Goal: Complete application form

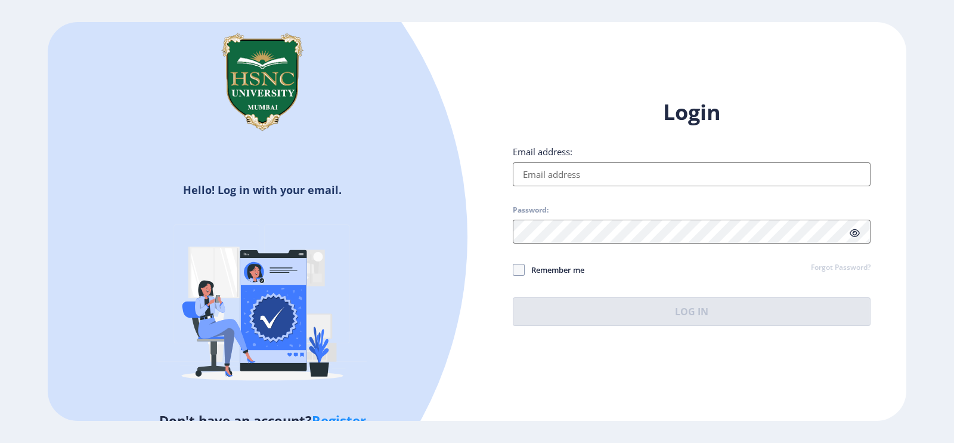
click at [534, 165] on input "Email address:" at bounding box center [692, 174] width 358 height 24
paste input "[EMAIL_ADDRESS][DOMAIN_NAME]"
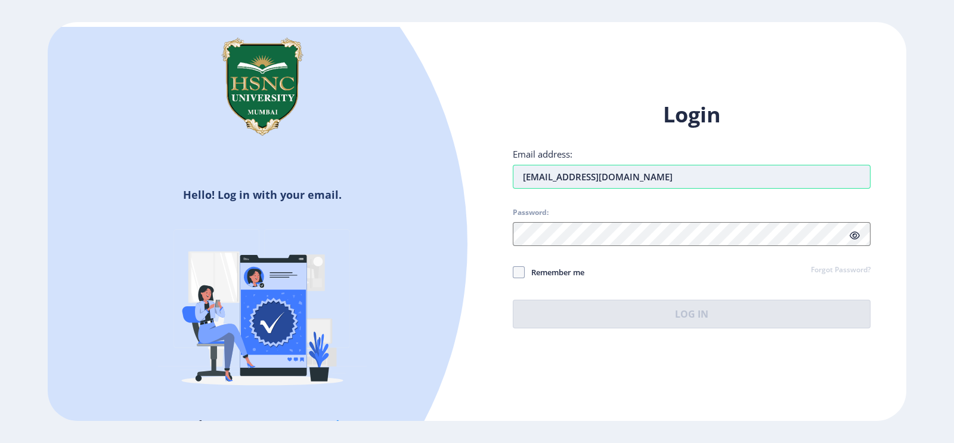
type input "[EMAIL_ADDRESS][DOMAIN_NAME]"
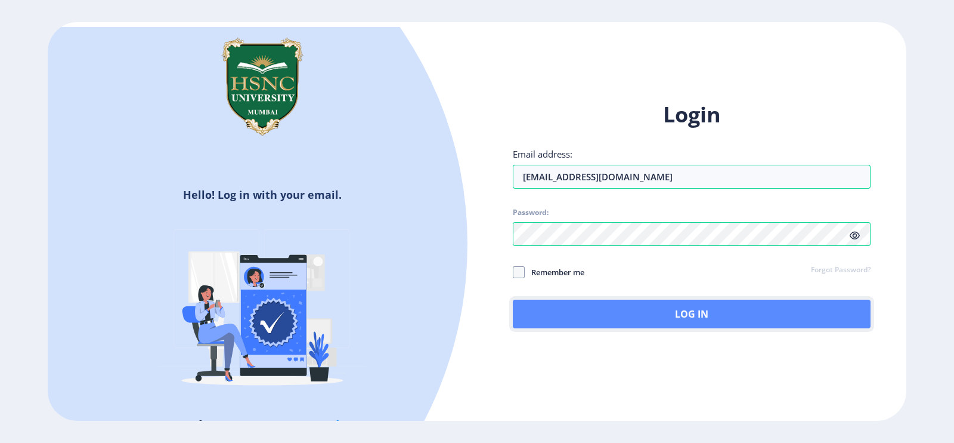
click at [555, 326] on button "Log In" at bounding box center [692, 313] width 358 height 29
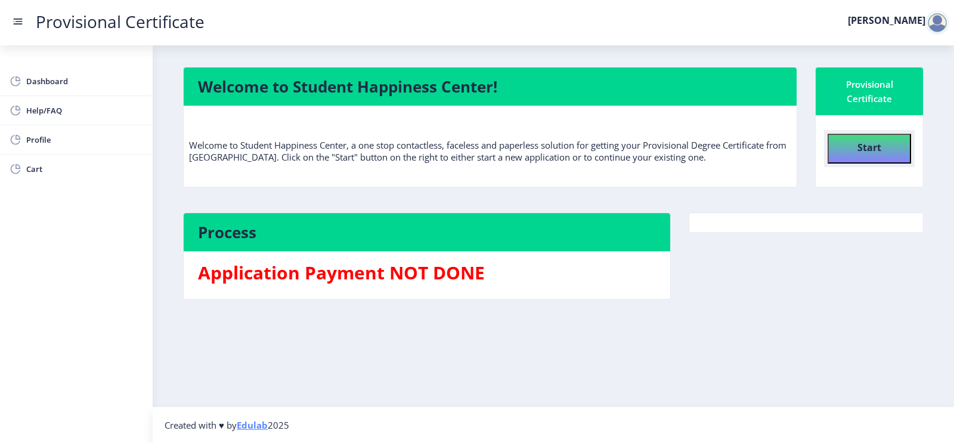
click at [867, 150] on b "Start" at bounding box center [870, 147] width 24 height 13
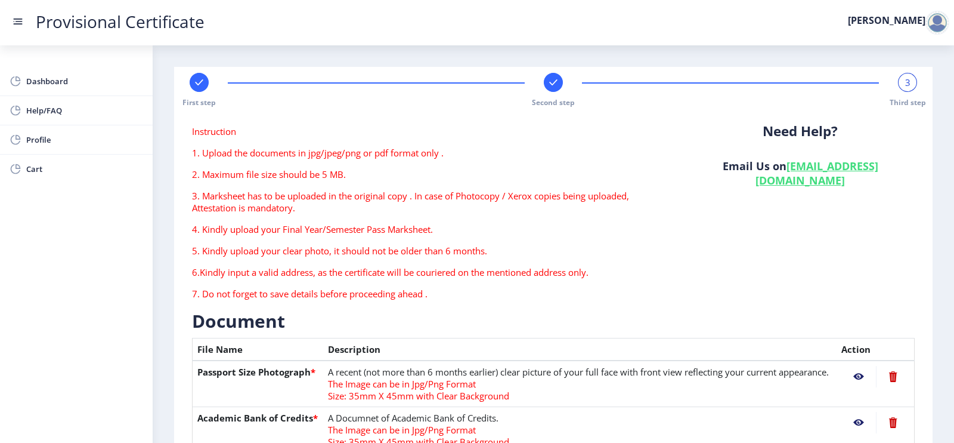
click at [200, 83] on rect at bounding box center [199, 82] width 12 height 12
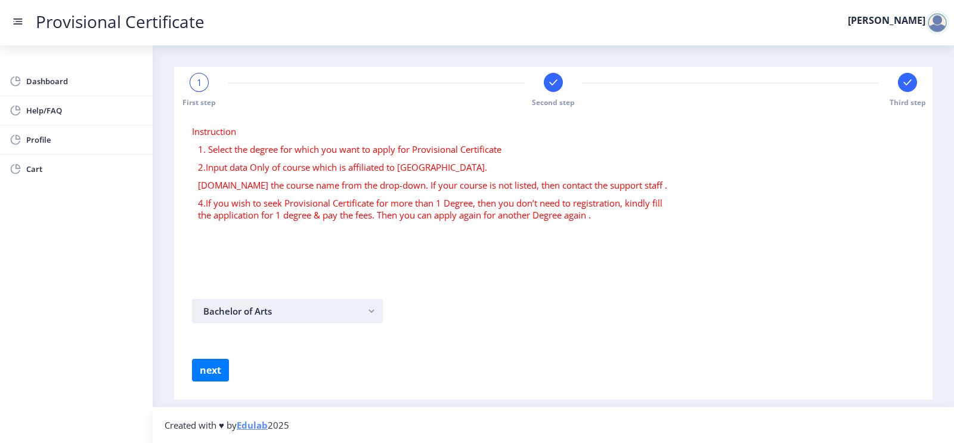
click at [286, 310] on button "Bachelor of Arts" at bounding box center [287, 311] width 191 height 24
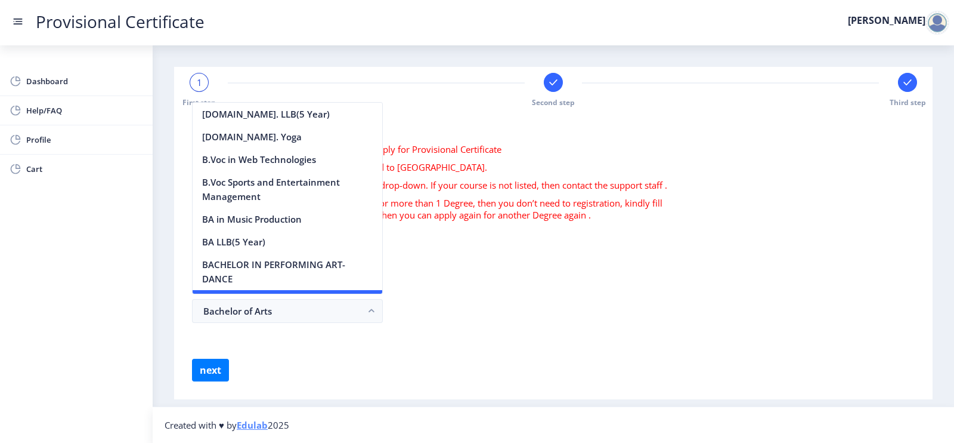
scroll to position [377, 0]
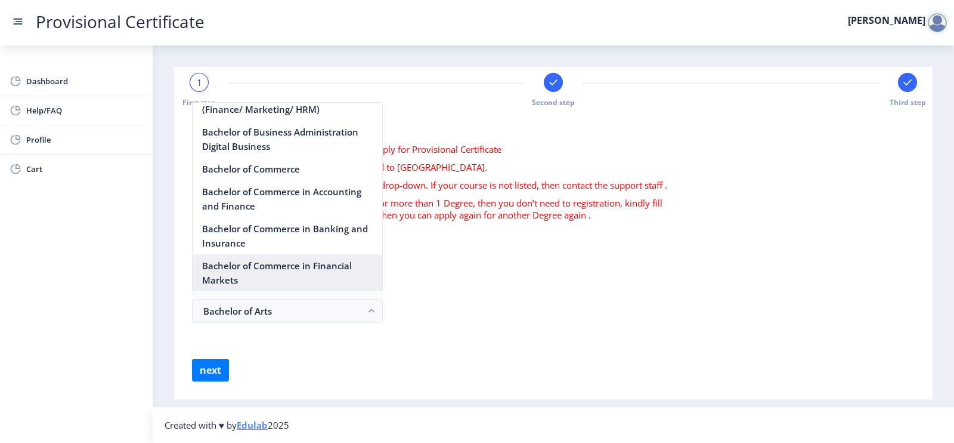
click at [281, 258] on nb-option "Bachelor of Commerce in Financial Markets" at bounding box center [288, 272] width 190 height 37
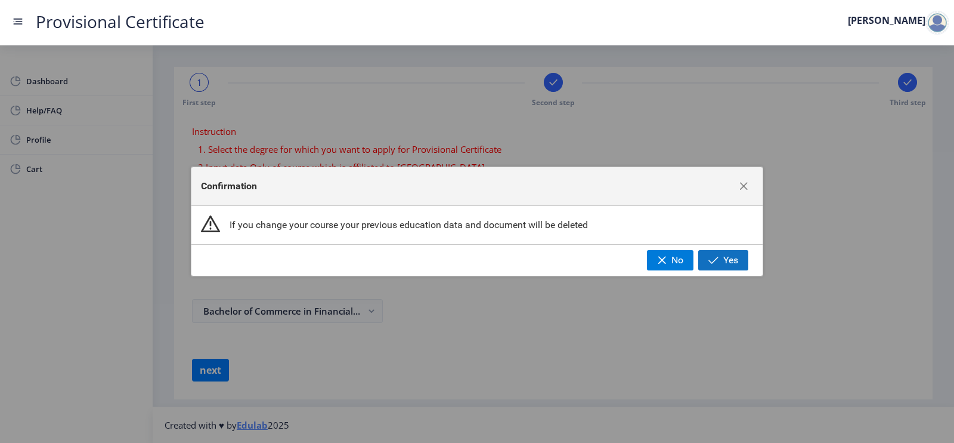
click at [706, 264] on button "Yes" at bounding box center [723, 260] width 50 height 20
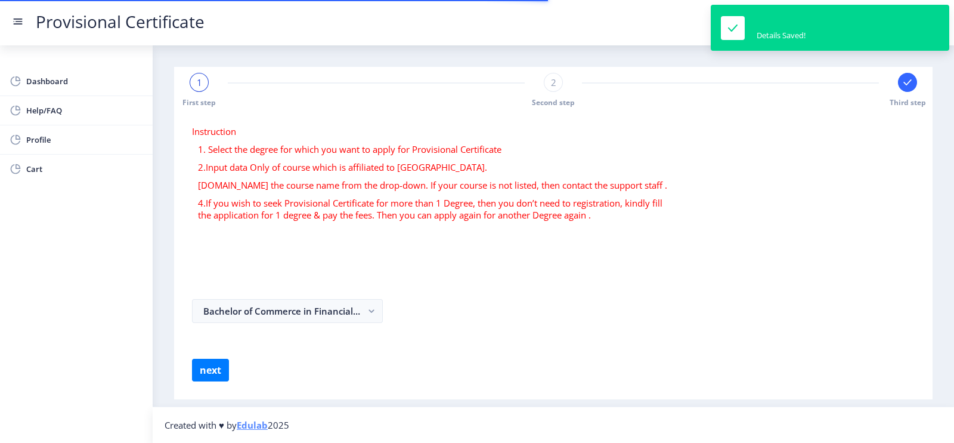
select select
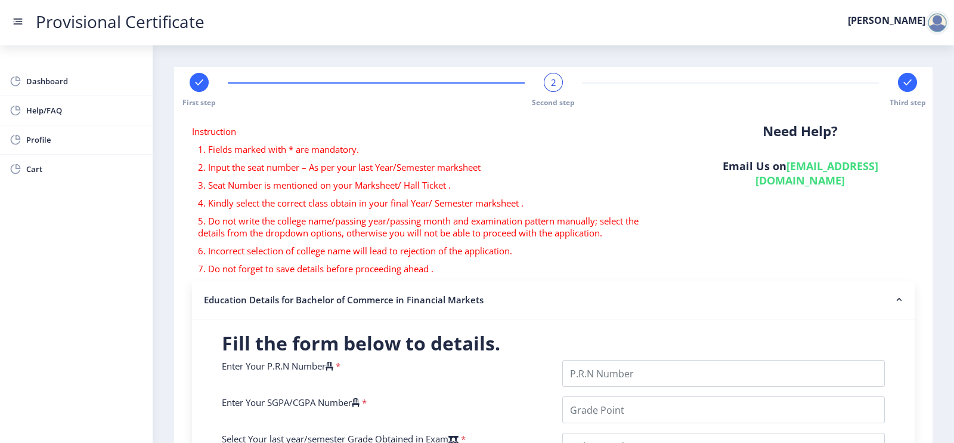
click at [197, 84] on rect at bounding box center [199, 82] width 12 height 12
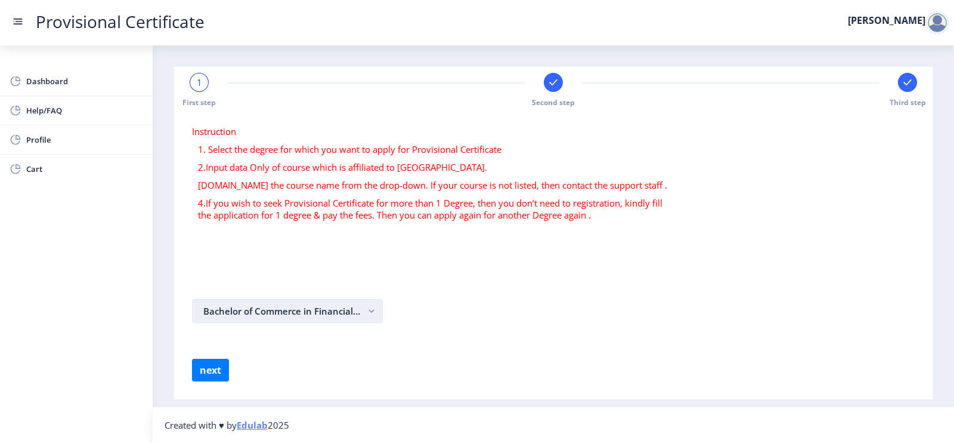
click at [283, 315] on button "Bachelor of Commerce in Financial Markets" at bounding box center [287, 311] width 191 height 24
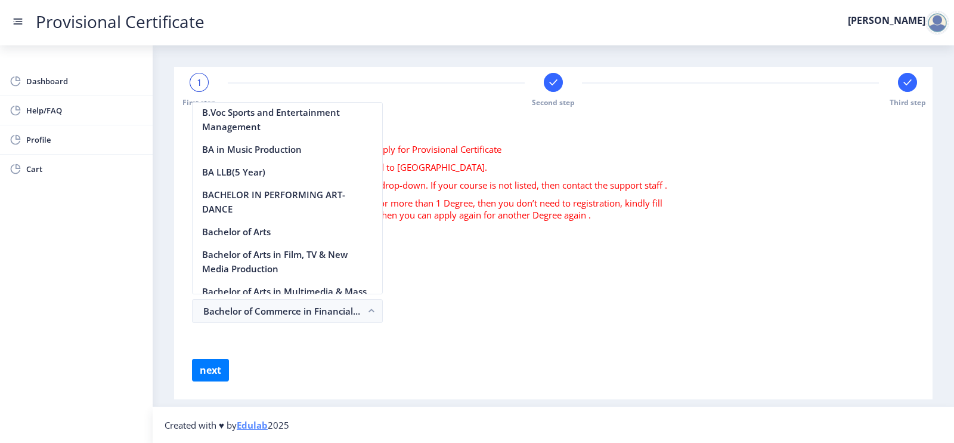
scroll to position [71, 0]
click at [267, 236] on nb-option "Bachelor of Arts" at bounding box center [288, 230] width 190 height 23
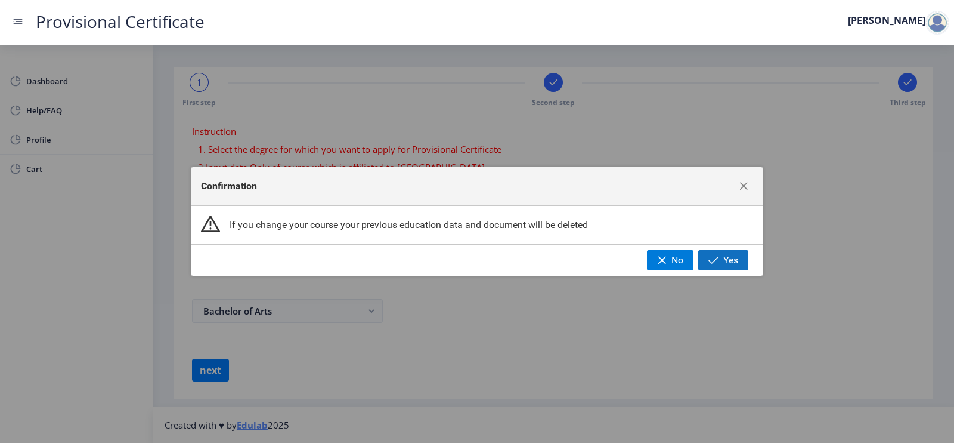
click at [709, 265] on button "Yes" at bounding box center [723, 260] width 50 height 20
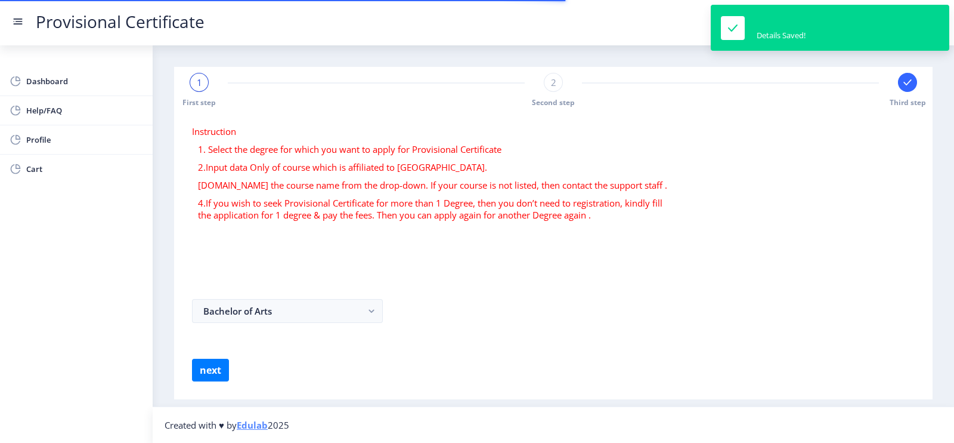
select select
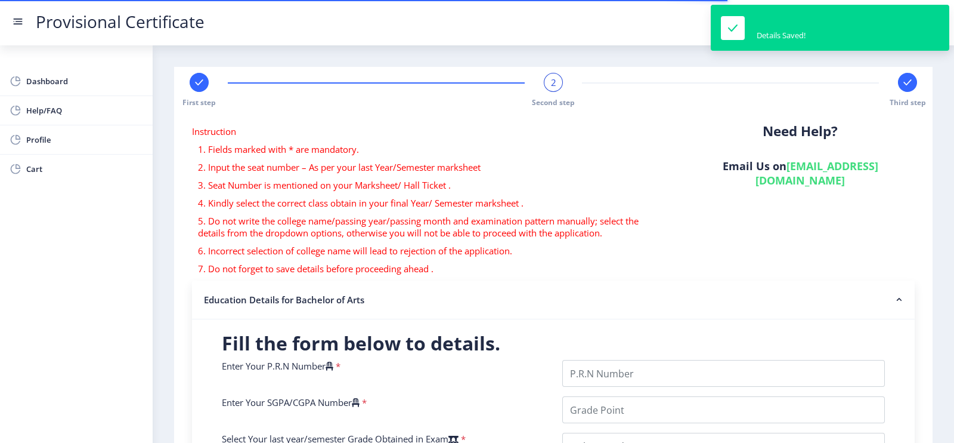
click at [555, 81] on div "2" at bounding box center [553, 82] width 19 height 19
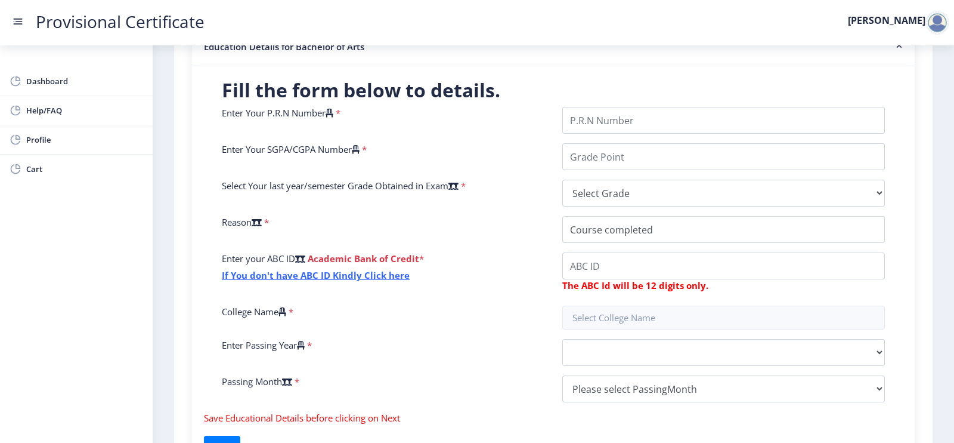
scroll to position [253, 0]
click at [591, 314] on input "text" at bounding box center [723, 317] width 323 height 24
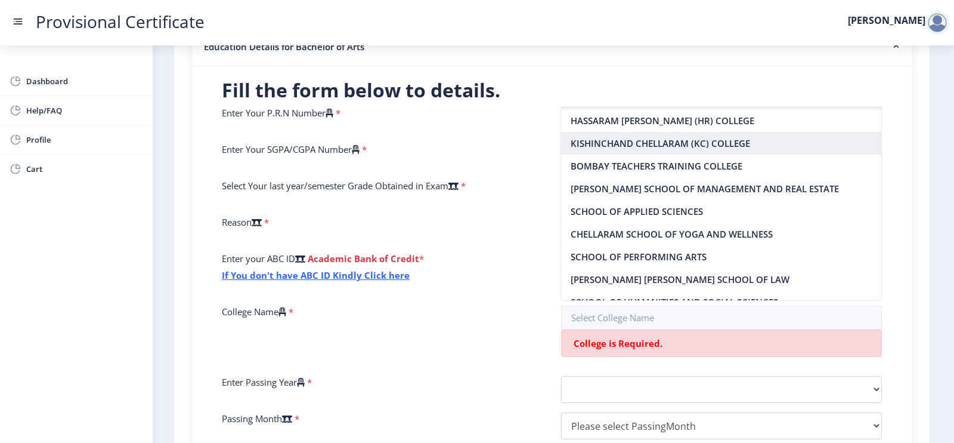
click at [587, 141] on nb-option "KISHINCHAND CHELLARAM (KC) COLLEGE" at bounding box center [721, 143] width 320 height 23
type input "KISHINCHAND CHELLARAM (KC) COLLEGE"
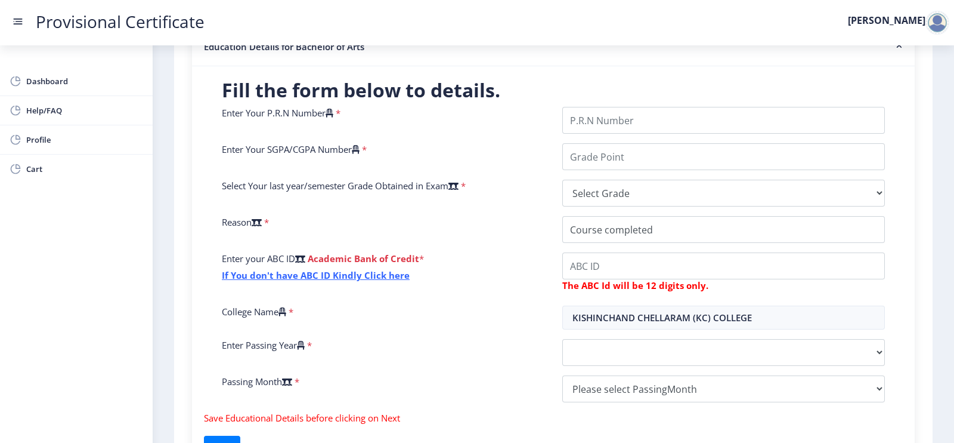
click at [475, 192] on div "Select Your last year/semester Grade Obtained in Exam *" at bounding box center [383, 193] width 341 height 27
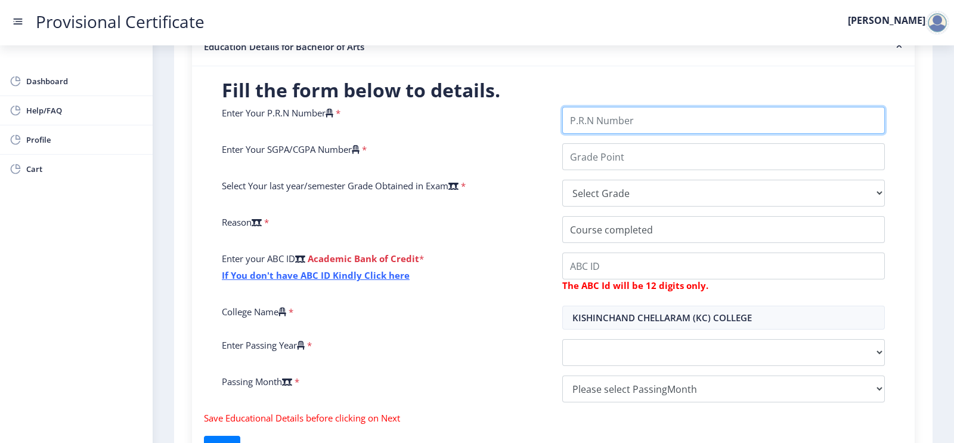
click at [590, 131] on input "Enter Your P.R.N Number" at bounding box center [723, 120] width 323 height 27
paste input "2022230210050162"
type input "2022230210050162"
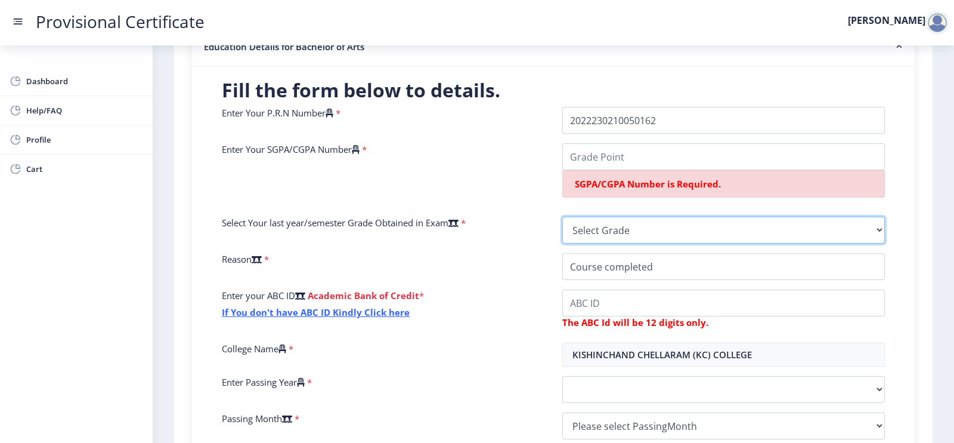
click at [586, 226] on select "Select Grade O A+ A B+ B C D F(Fail)" at bounding box center [723, 229] width 323 height 27
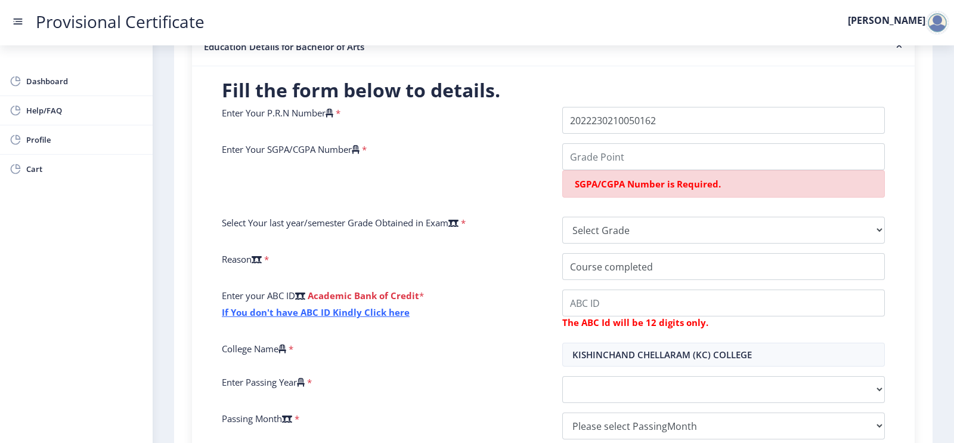
click at [522, 196] on div "Enter Your SGPA/CGPA Number *" at bounding box center [383, 175] width 341 height 64
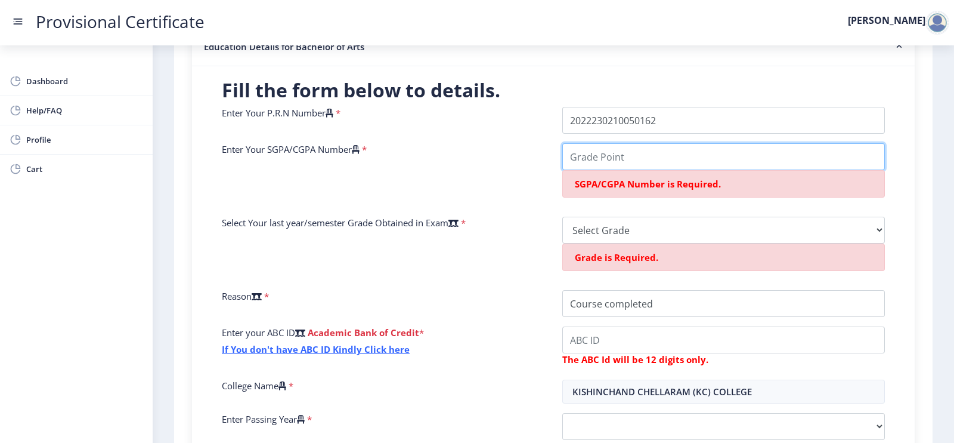
drag, startPoint x: 574, startPoint y: 161, endPoint x: 465, endPoint y: 201, distance: 115.7
click at [574, 161] on input "Enter Your SGPA/CGPA Number" at bounding box center [723, 156] width 323 height 27
paste input "8.38"
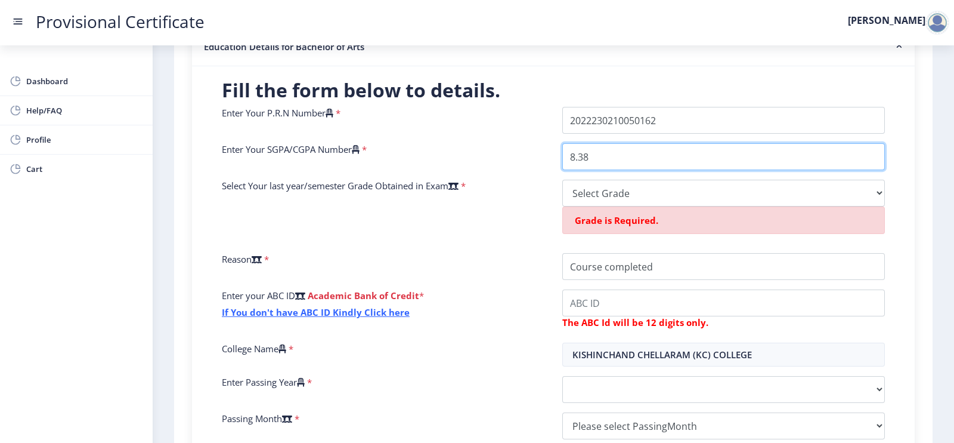
type input "8.38"
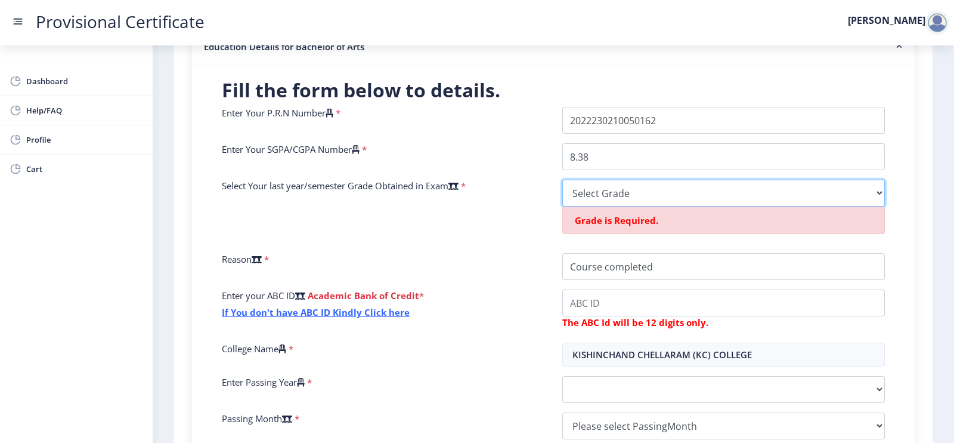
click at [591, 196] on select "Select Grade O A+ A B+ B C D F(Fail)" at bounding box center [723, 193] width 323 height 27
select select "B+"
click at [562, 180] on select "Select Grade O A+ A B+ B C D F(Fail)" at bounding box center [723, 193] width 323 height 27
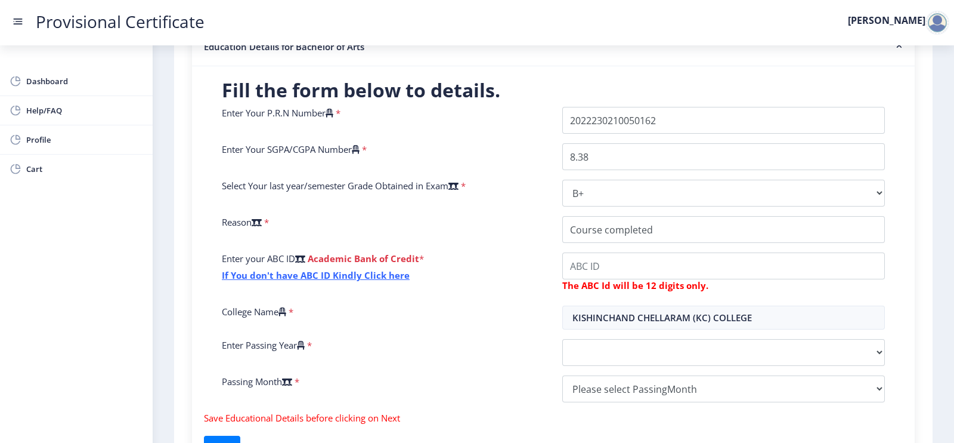
click at [442, 263] on div "Enter your ABC ID Academic Bank of Credit * If You don't have ABC ID Kindly Cli…" at bounding box center [383, 274] width 341 height 44
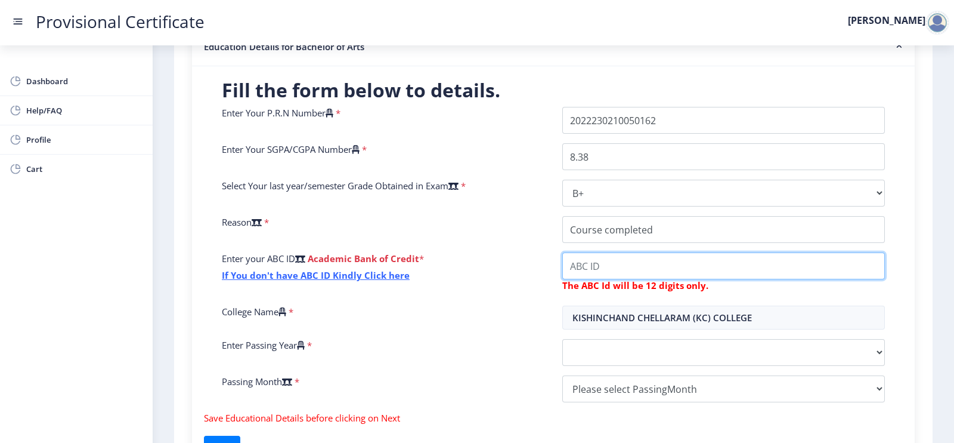
drag, startPoint x: 641, startPoint y: 264, endPoint x: 625, endPoint y: 270, distance: 16.4
click at [641, 265] on input "College Name" at bounding box center [723, 265] width 323 height 27
paste input "444303292604"
type input "444303292604"
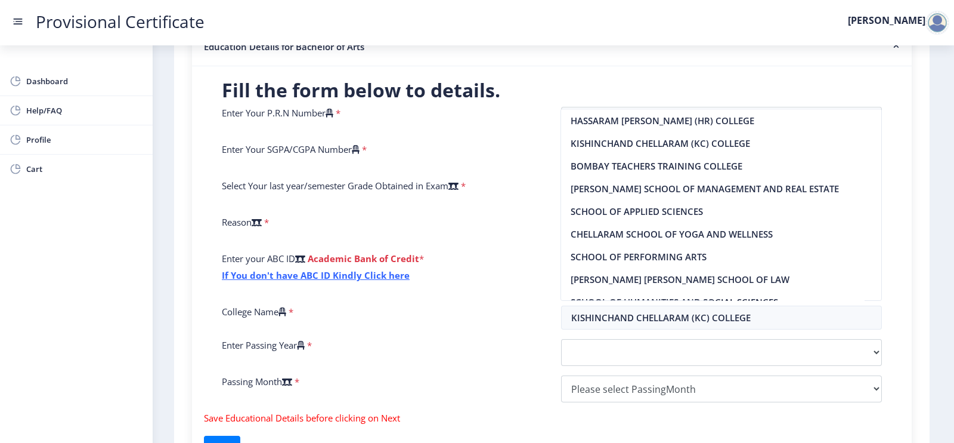
click at [518, 318] on div "College Name *" at bounding box center [382, 317] width 339 height 24
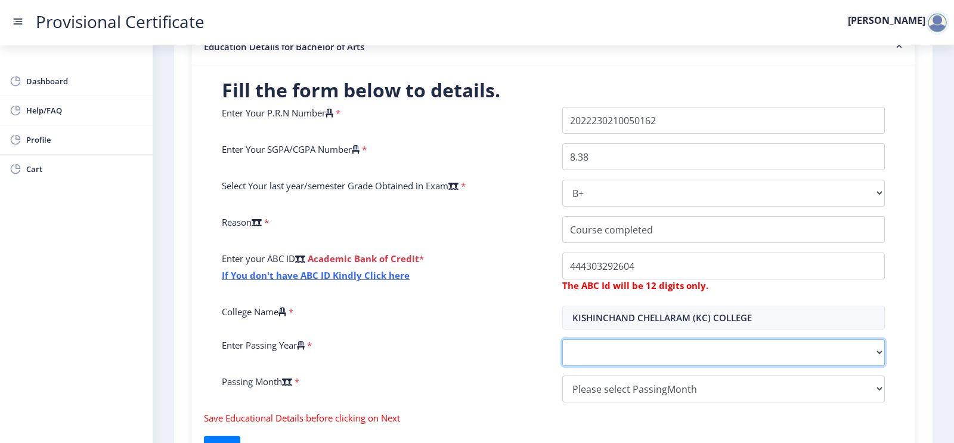
click at [590, 352] on select "2025 2024 2023 2022 2021 2020 2019 2018 2017 2016 2015 2014 2013 2012 2011 2010…" at bounding box center [723, 352] width 323 height 27
select select "2025"
click at [562, 339] on select "2025 2024 2023 2022 2021 2020 2019 2018 2017 2016 2015 2014 2013 2012 2011 2010…" at bounding box center [723, 352] width 323 height 27
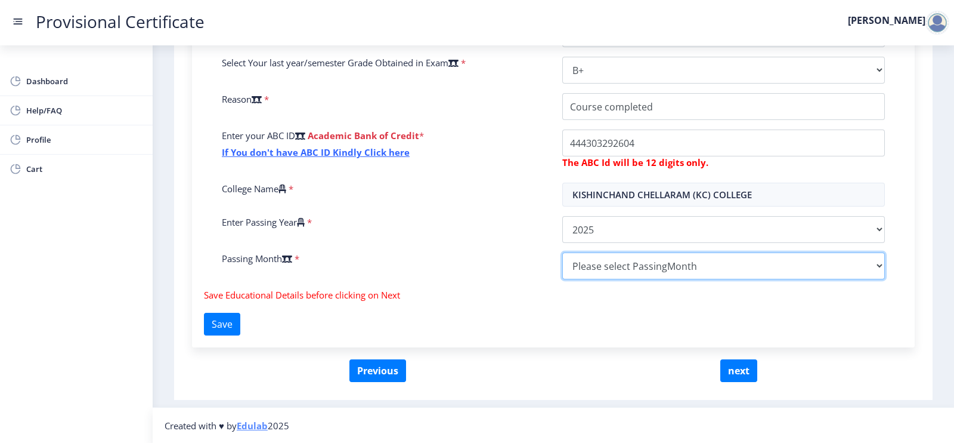
click at [651, 270] on select "Please select PassingMonth (01) January (02) February (03) March (04) April (05…" at bounding box center [723, 265] width 323 height 27
select select "June"
click at [562, 252] on select "Please select PassingMonth (01) January (02) February (03) March (04) April (05…" at bounding box center [723, 265] width 323 height 27
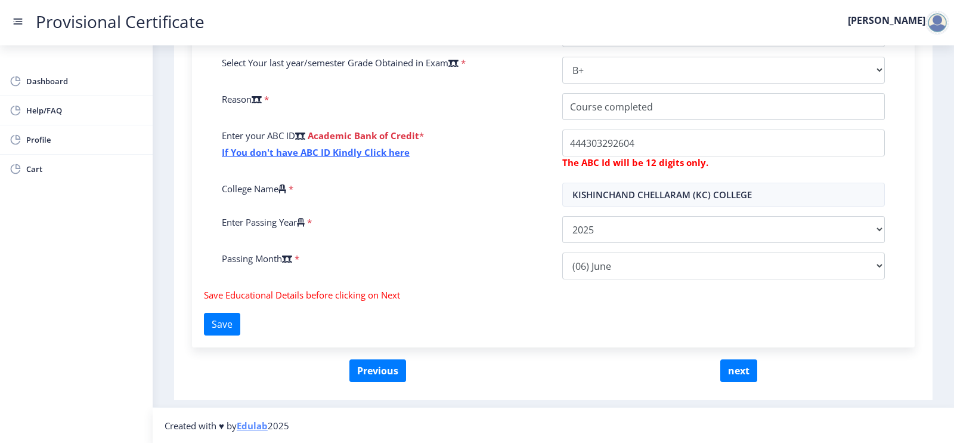
click at [537, 279] on div "Passing Month *" at bounding box center [383, 265] width 341 height 27
click at [720, 375] on button "next" at bounding box center [738, 370] width 37 height 23
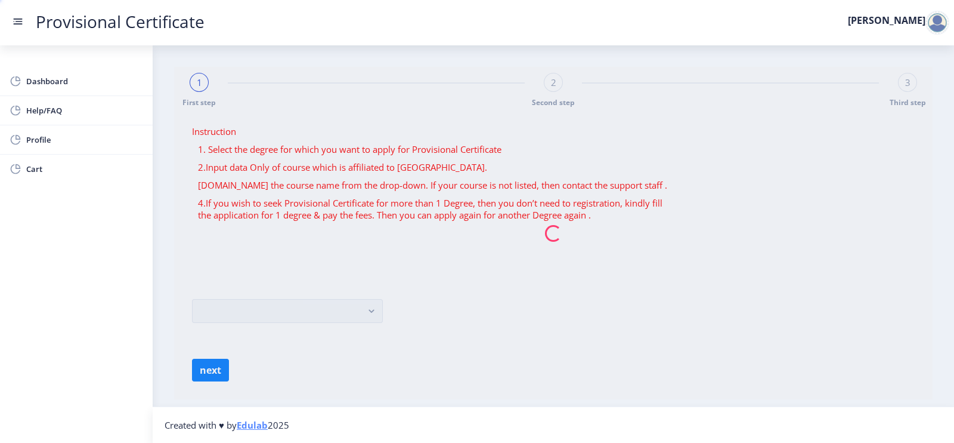
scroll to position [0, 0]
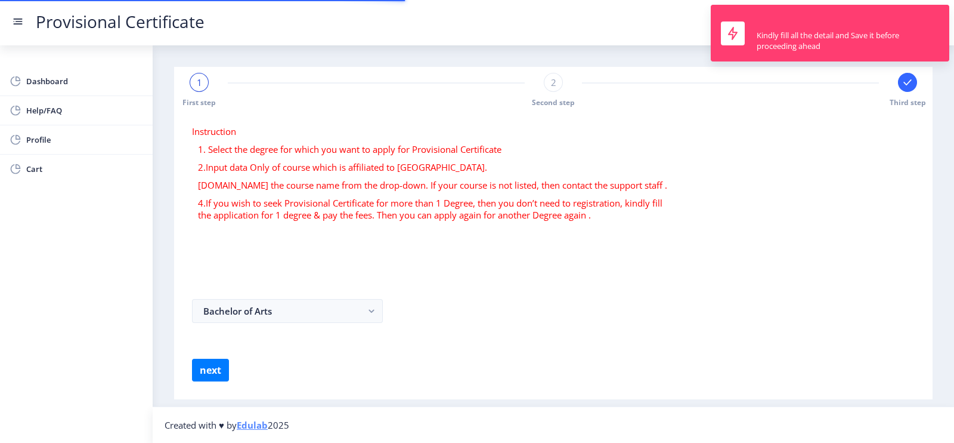
select select
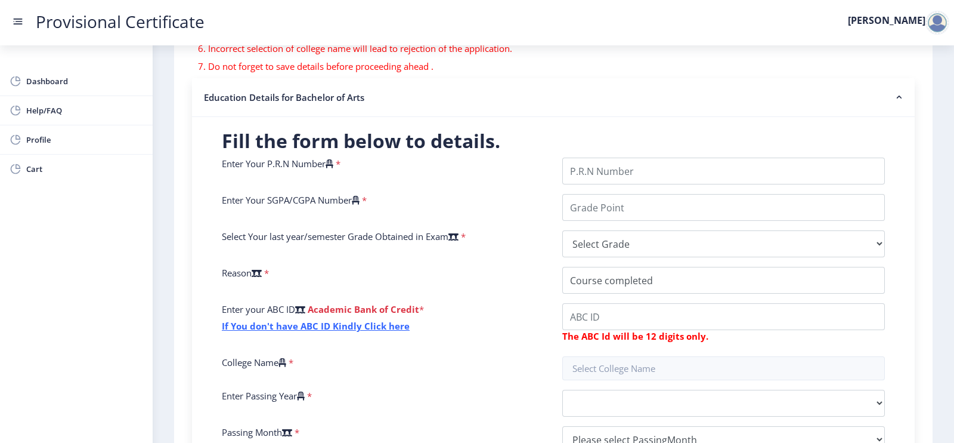
scroll to position [191, 0]
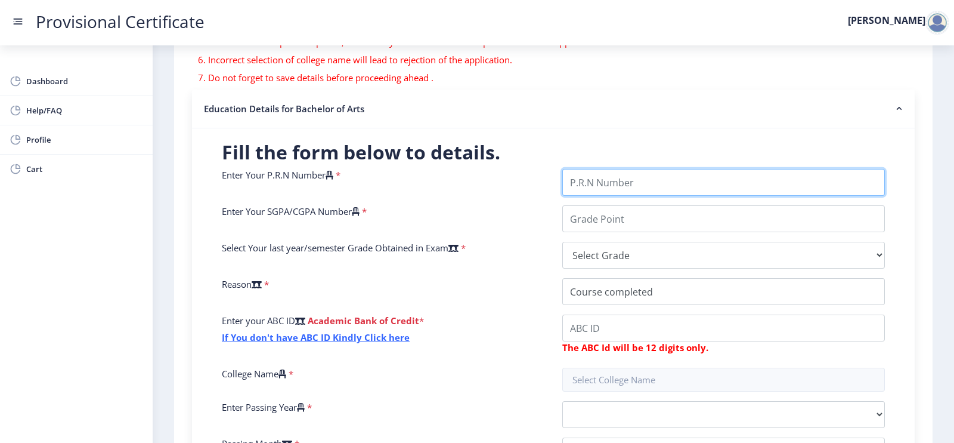
drag, startPoint x: 593, startPoint y: 174, endPoint x: 586, endPoint y: 178, distance: 8.0
click at [593, 174] on input "Enter Your P.R.N Number" at bounding box center [723, 182] width 323 height 27
paste input "2022230210050162"
type input "2022230210050162"
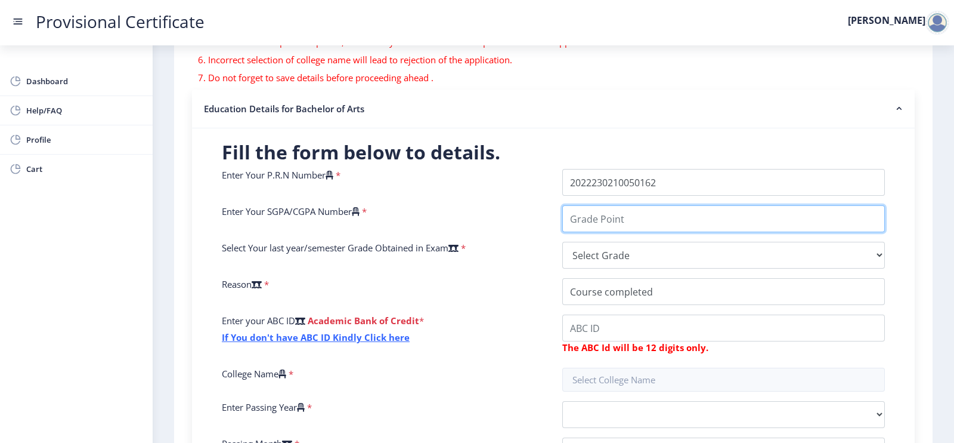
click at [577, 219] on input "Enter Your SGPA/CGPA Number" at bounding box center [723, 218] width 323 height 27
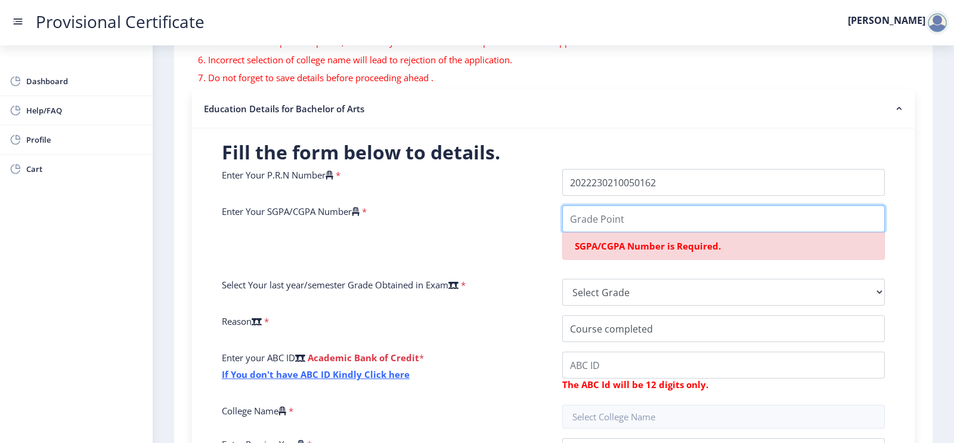
paste input "8.38"
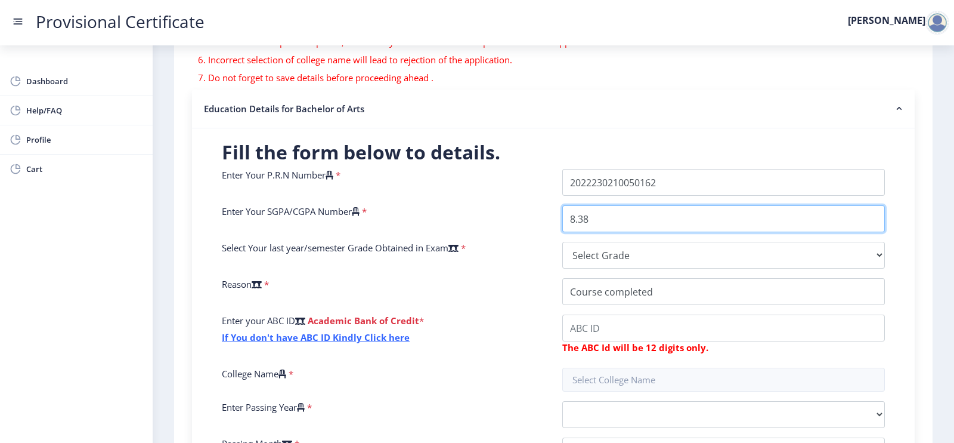
type input "8.38"
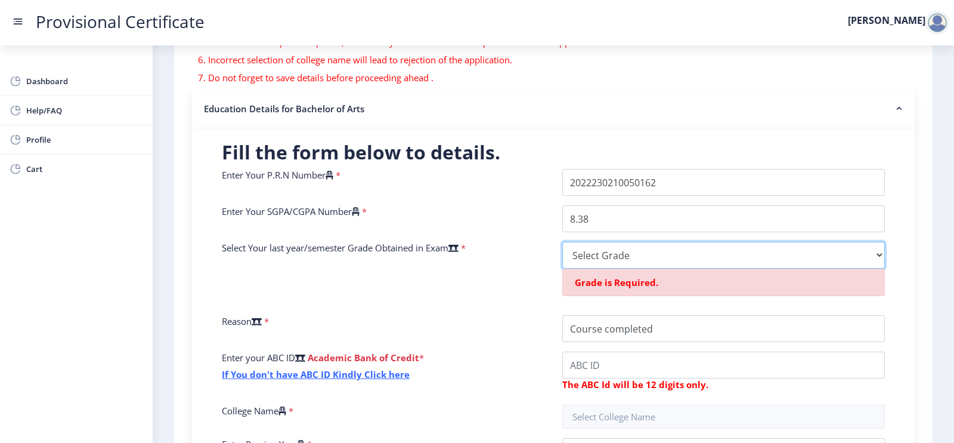
click at [582, 258] on select "Select Grade O A+ A B+ B C D F(Fail)" at bounding box center [723, 255] width 323 height 27
select select "B+"
click at [562, 242] on select "Select Grade O A+ A B+ B C D F(Fail)" at bounding box center [723, 255] width 323 height 27
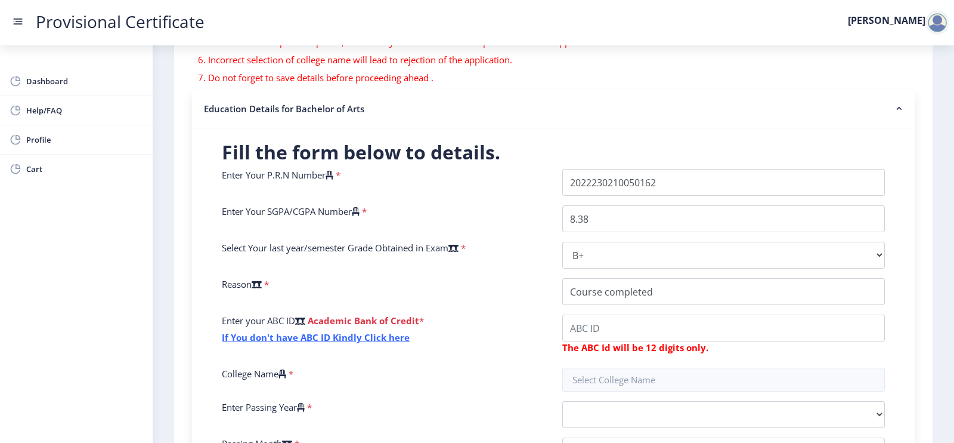
click at [474, 341] on div "Enter your ABC ID Academic Bank of Credit * If You don't have ABC ID Kindly Cli…" at bounding box center [383, 336] width 341 height 44
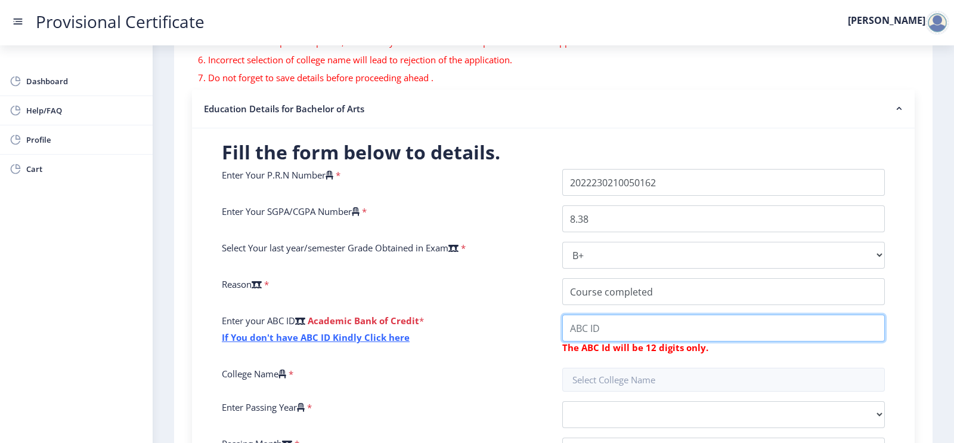
drag, startPoint x: 583, startPoint y: 329, endPoint x: 510, endPoint y: 337, distance: 73.2
click at [583, 329] on input "College Name" at bounding box center [723, 327] width 323 height 27
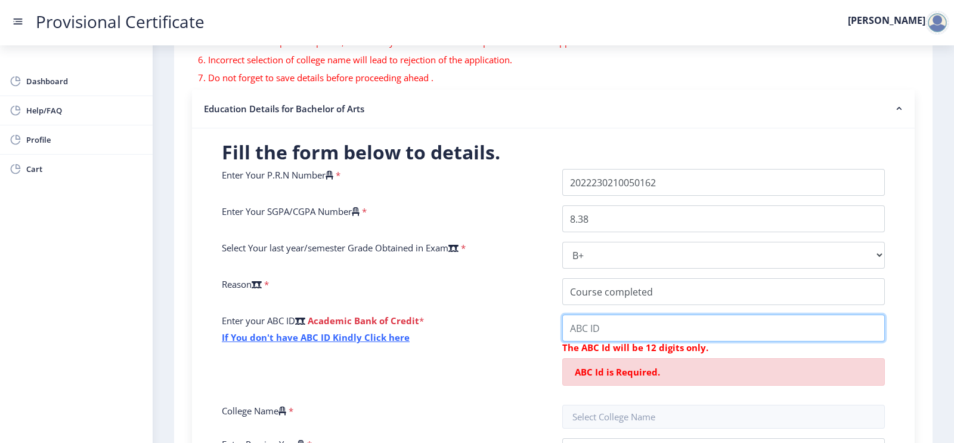
paste input "444303292604"
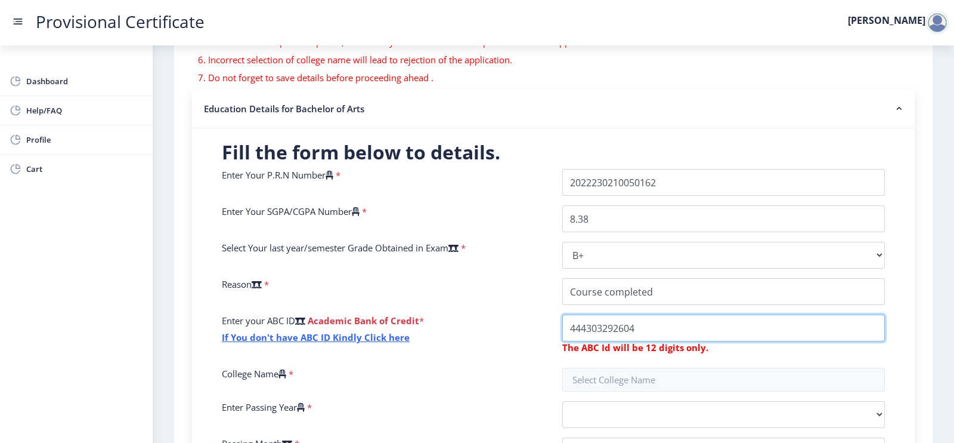
type input "444303292604"
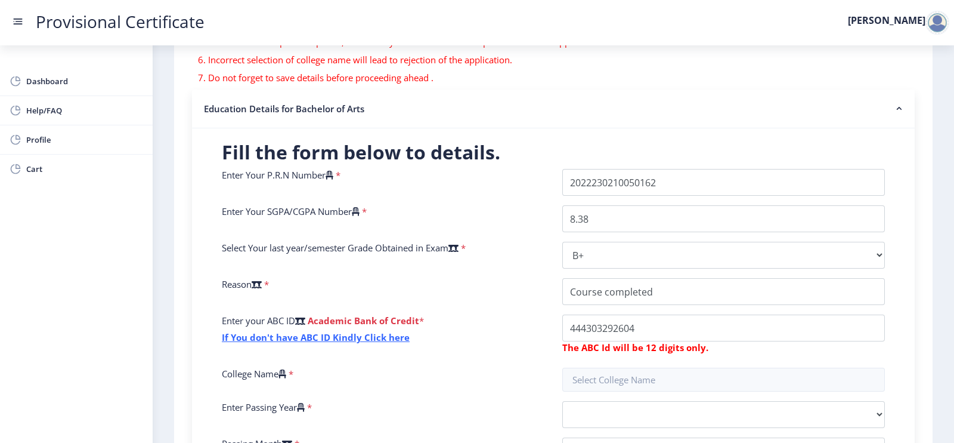
click at [510, 321] on div "Enter your ABC ID Academic Bank of Credit * If You don't have ABC ID Kindly Cli…" at bounding box center [383, 336] width 341 height 44
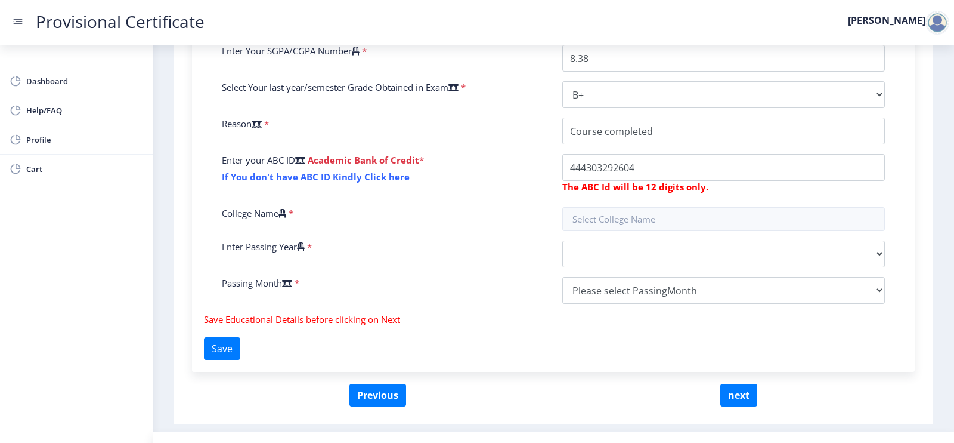
scroll to position [352, 0]
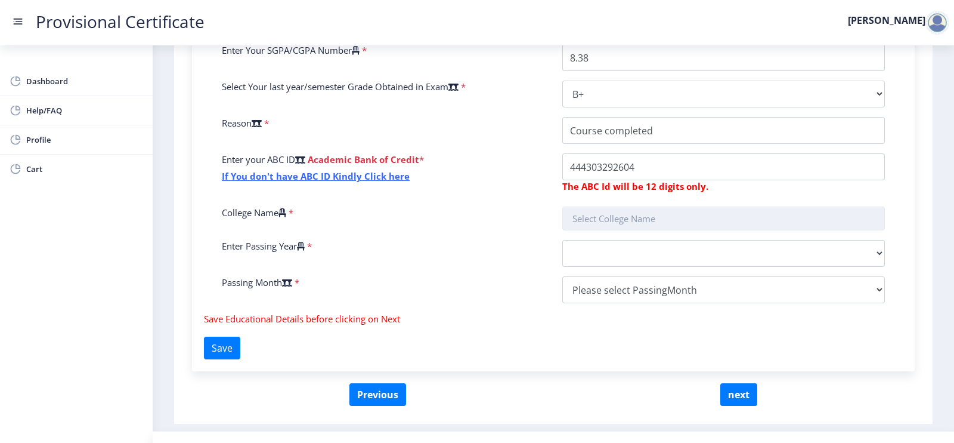
click at [617, 222] on input "text" at bounding box center [723, 218] width 323 height 24
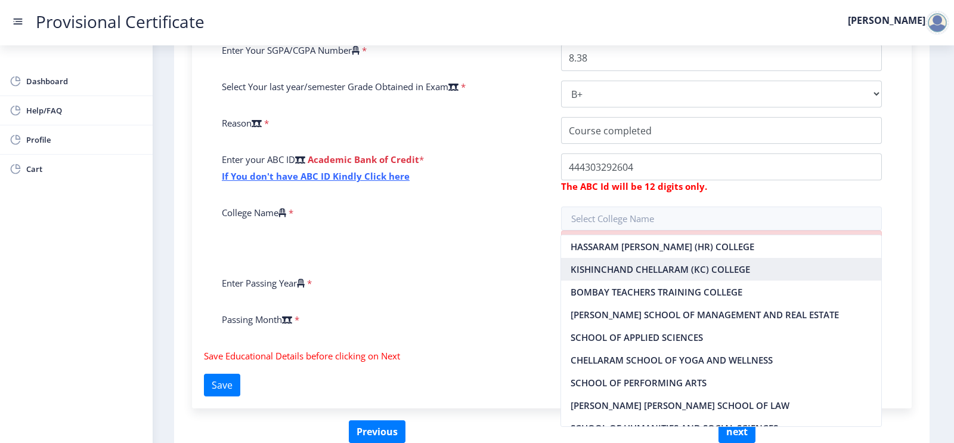
click at [619, 265] on nb-option "KISHINCHAND CHELLARAM (KC) COLLEGE" at bounding box center [721, 269] width 320 height 23
type input "KISHINCHAND CHELLARAM (KC) COLLEGE"
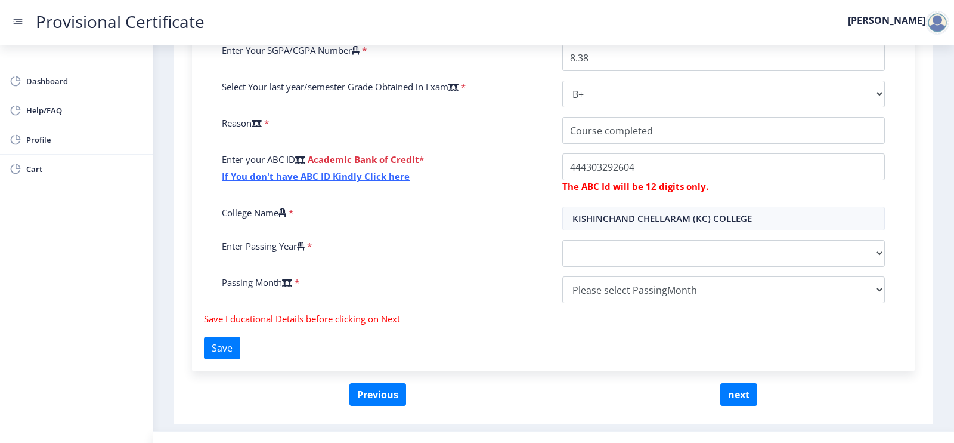
click at [487, 274] on div "Enter Your P.R.N Number * Enter Your SGPA/CGPA Number * 8.38 Select Your last y…" at bounding box center [553, 160] width 681 height 305
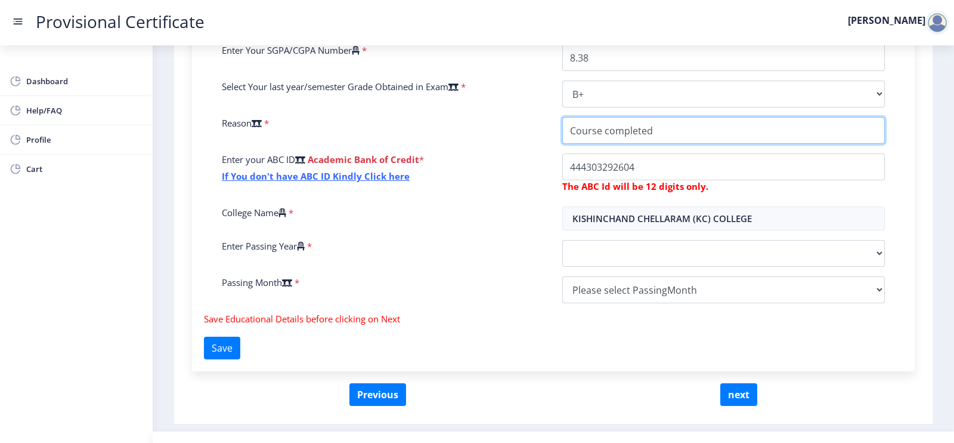
click at [595, 129] on input "College Name" at bounding box center [723, 130] width 323 height 27
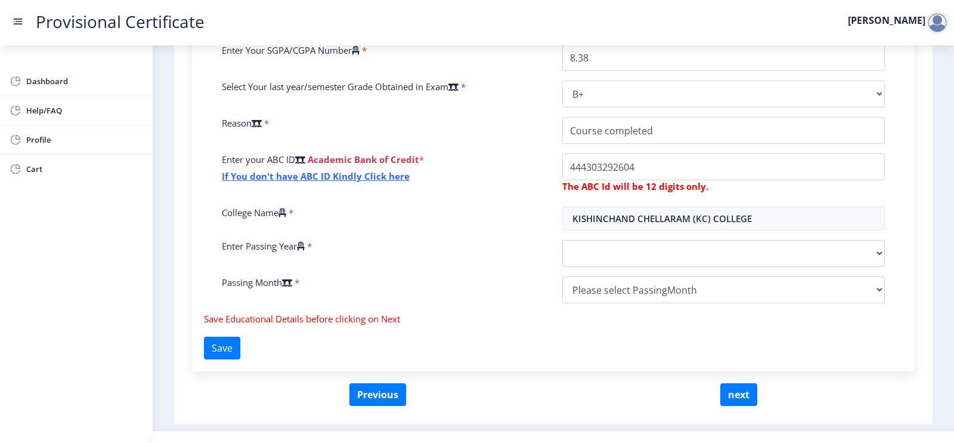
click at [491, 178] on div "Enter your ABC ID Academic Bank of Credit * If You don't have ABC ID Kindly Cli…" at bounding box center [383, 175] width 341 height 44
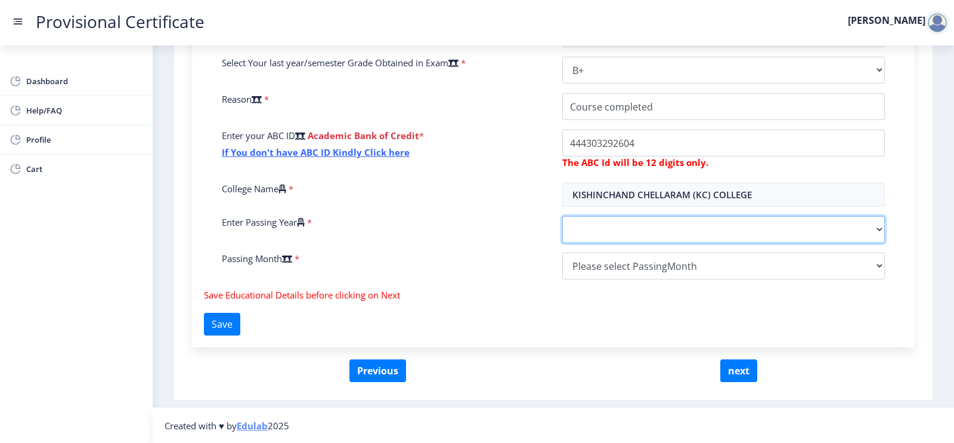
click at [598, 232] on select "2025 2024 2023 2022 2021 2020 2019 2018 2017 2016 2015 2014 2013 2012 2011 2010…" at bounding box center [723, 229] width 323 height 27
select select "2025"
click at [562, 216] on select "2025 2024 2023 2022 2021 2020 2019 2018 2017 2016 2015 2014 2013 2012 2011 2010…" at bounding box center [723, 229] width 323 height 27
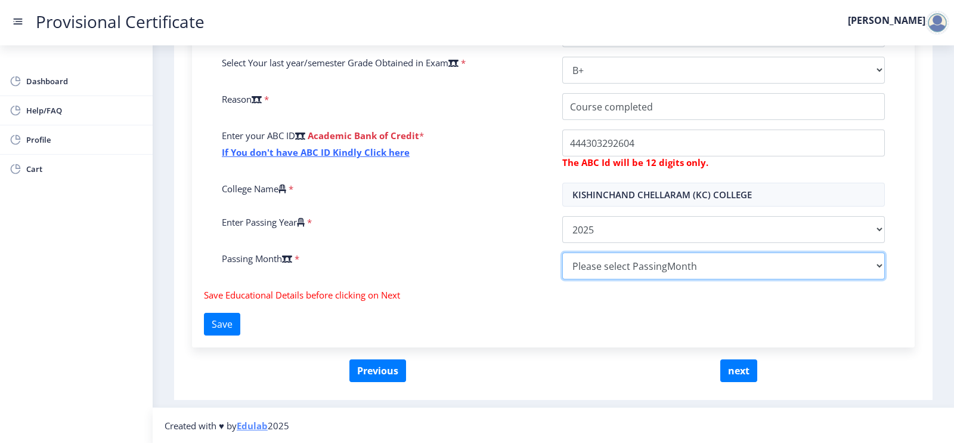
click at [590, 265] on select "Please select PassingMonth (01) January (02) February (03) March (04) April (05…" at bounding box center [723, 265] width 323 height 27
select select "June"
click at [562, 252] on select "Please select PassingMonth (01) January (02) February (03) March (04) April (05…" at bounding box center [723, 265] width 323 height 27
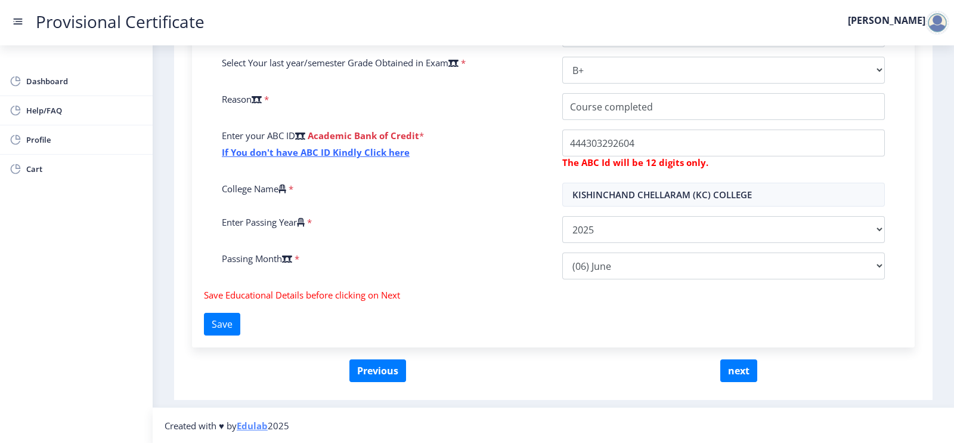
click at [488, 270] on div "Passing Month *" at bounding box center [383, 265] width 341 height 27
click at [223, 321] on button "Save" at bounding box center [222, 324] width 36 height 23
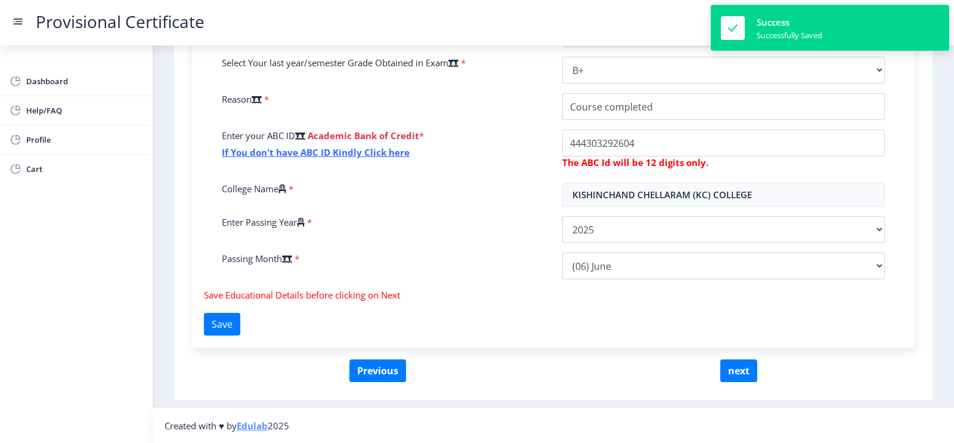
click at [472, 321] on div "Fill the form below to details. Enter Your P.R.N Number * Enter Your SGPA/CGPA …" at bounding box center [553, 145] width 723 height 404
click at [732, 376] on button "next" at bounding box center [738, 370] width 37 height 23
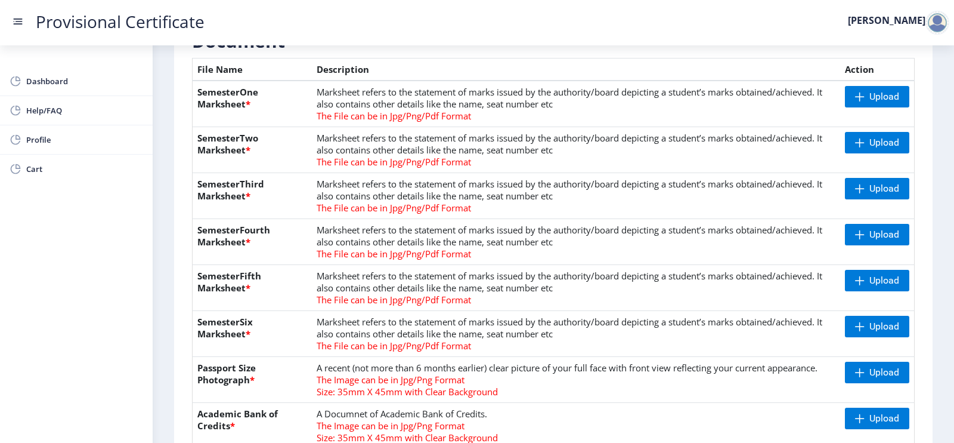
scroll to position [281, 0]
